Goal: Task Accomplishment & Management: Manage account settings

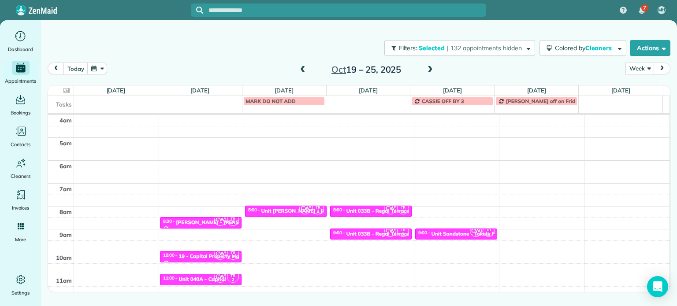
scroll to position [69, 0]
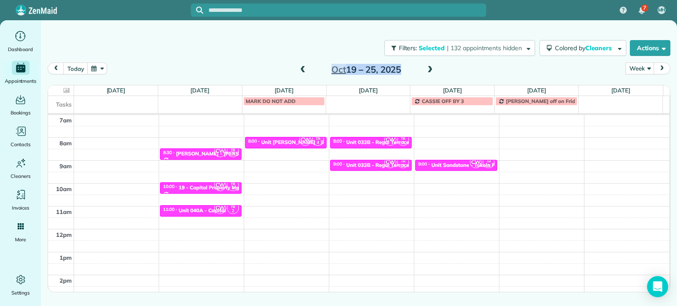
click at [425, 75] on div "[DATE] – [DATE]" at bounding box center [366, 70] width 141 height 14
click at [426, 74] on span at bounding box center [430, 70] width 10 height 8
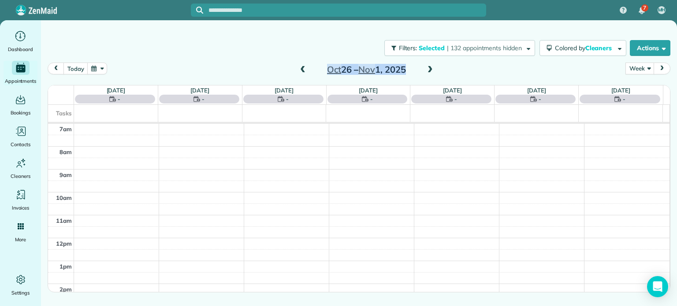
click at [432, 73] on span at bounding box center [430, 70] width 10 height 8
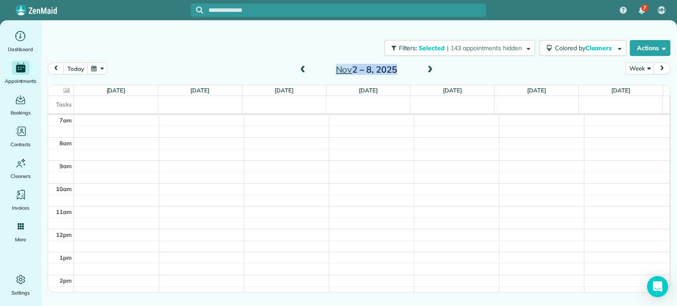
click at [463, 70] on div "[DATE] Week Day Week Month [DATE] – [DATE]" at bounding box center [359, 71] width 622 height 17
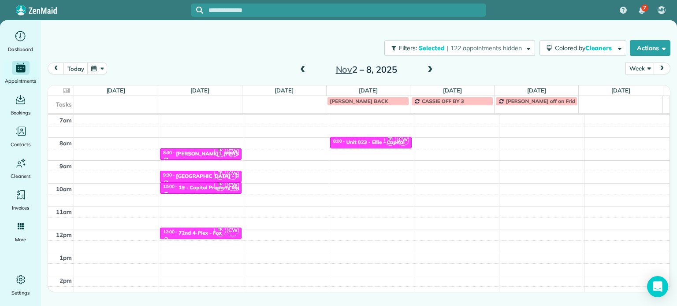
click at [268, 63] on div "[DATE] Week Day Week Month [DATE] – [DATE]" at bounding box center [359, 71] width 622 height 17
click at [481, 48] on span "| 122 appointments hidden" at bounding box center [484, 48] width 75 height 8
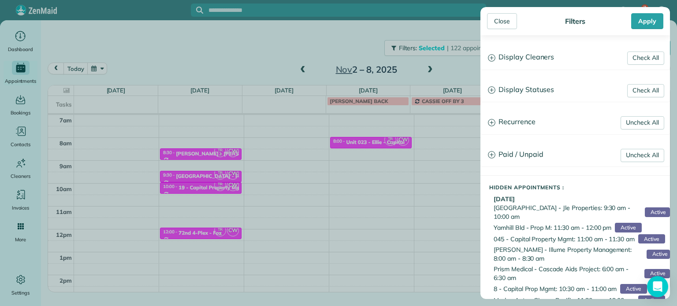
click at [519, 65] on h3 "Display Cleaners" at bounding box center [575, 57] width 189 height 22
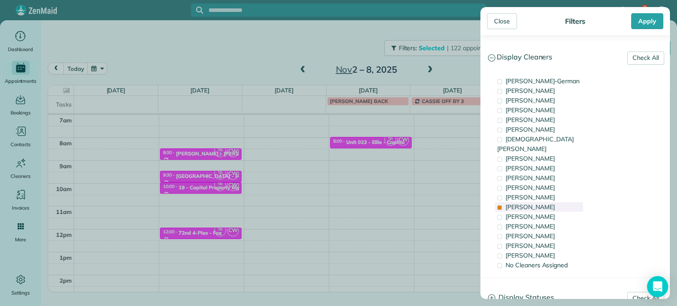
click at [522, 203] on span "[PERSON_NAME]" at bounding box center [529, 207] width 49 height 8
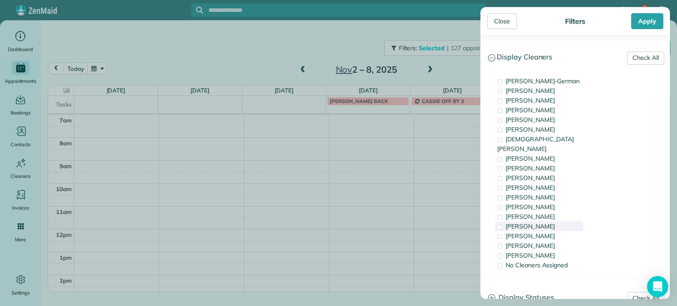
click at [523, 222] on span "[PERSON_NAME]" at bounding box center [529, 226] width 49 height 8
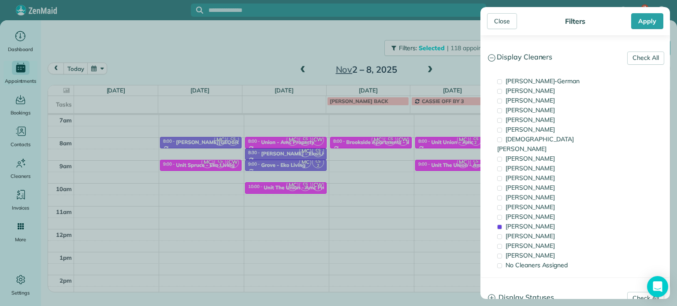
click at [387, 163] on div "Close Filters Apply Check All Display Cleaners [PERSON_NAME]-German [PERSON_NAM…" at bounding box center [338, 153] width 677 height 306
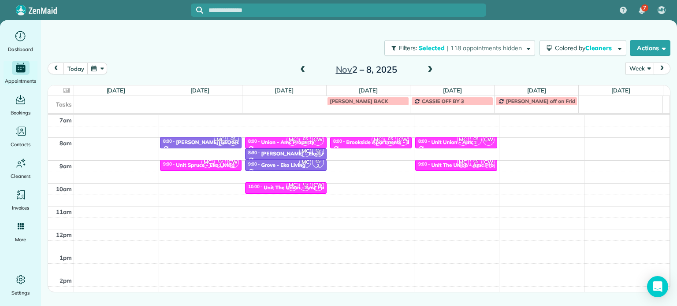
click at [384, 162] on div "4am 5am 6am 7am 8am 9am 10am 11am 12pm 1pm 2pm 3pm 4pm 5pm MC CS 2 8:00 - 8:30 …" at bounding box center [358, 206] width 621 height 320
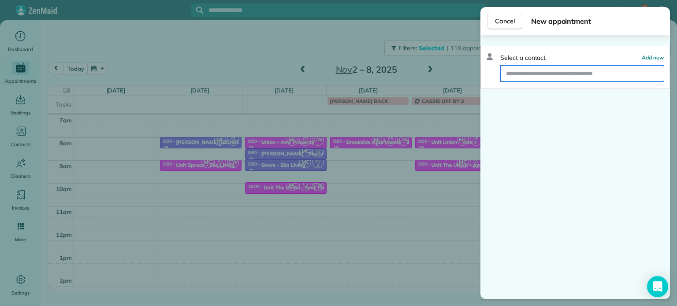
click at [565, 71] on input "text" at bounding box center [581, 74] width 163 height 16
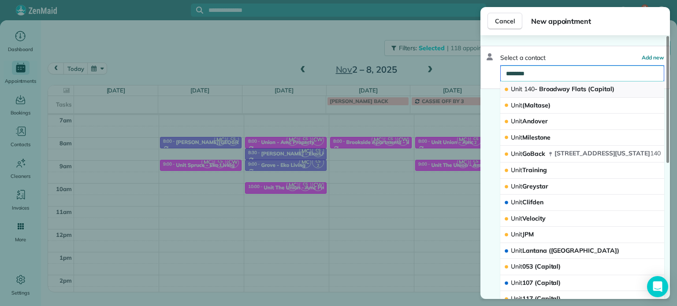
type input "********"
click at [556, 88] on span "Unit 140 - Broadway Flats (Capital)" at bounding box center [563, 89] width 104 height 8
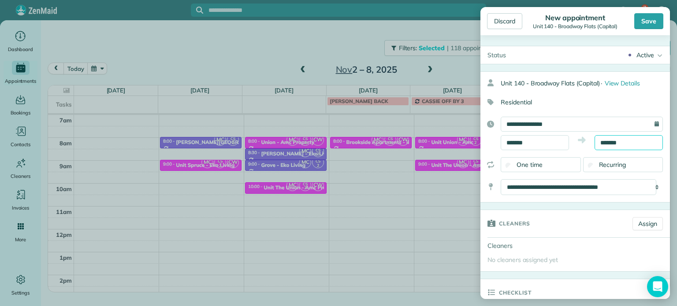
click at [605, 142] on input "*******" at bounding box center [628, 142] width 68 height 15
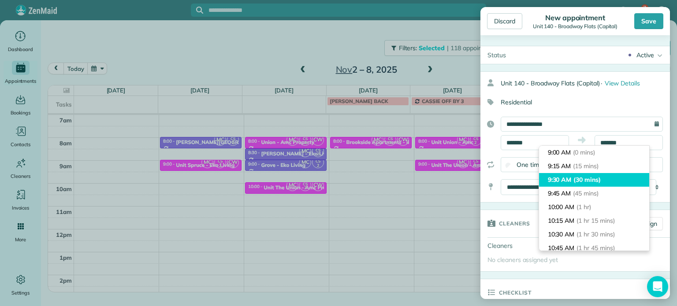
type input "*******"
click at [603, 176] on li "9:30 AM (30 mins)" at bounding box center [594, 180] width 110 height 14
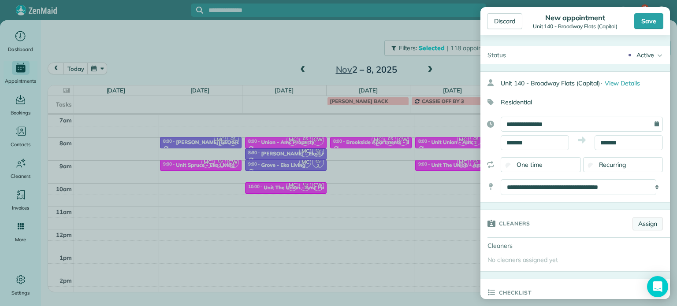
click at [633, 224] on link "Assign" at bounding box center [647, 223] width 30 height 13
